Goal: Information Seeking & Learning: Understand process/instructions

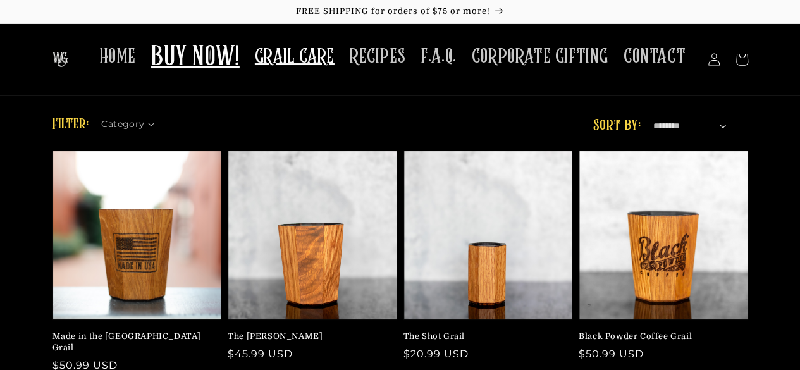
click at [303, 68] on span "GRAIL CARE" at bounding box center [295, 56] width 80 height 25
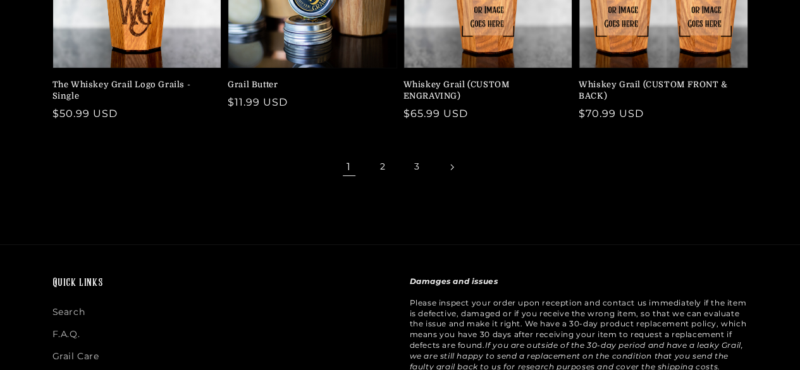
scroll to position [569, 0]
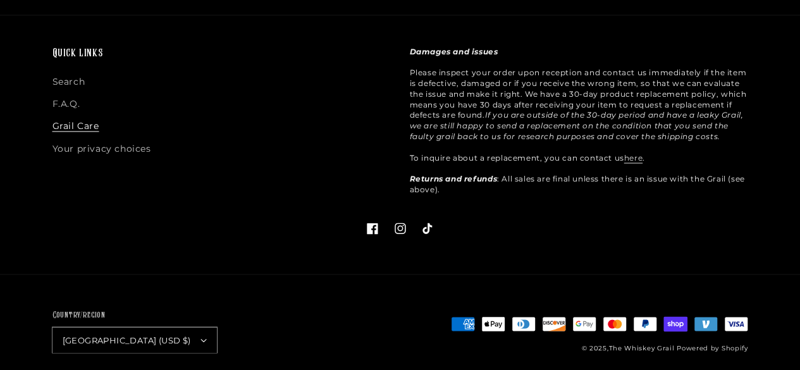
scroll to position [3332, 0]
